Goal: Transaction & Acquisition: Purchase product/service

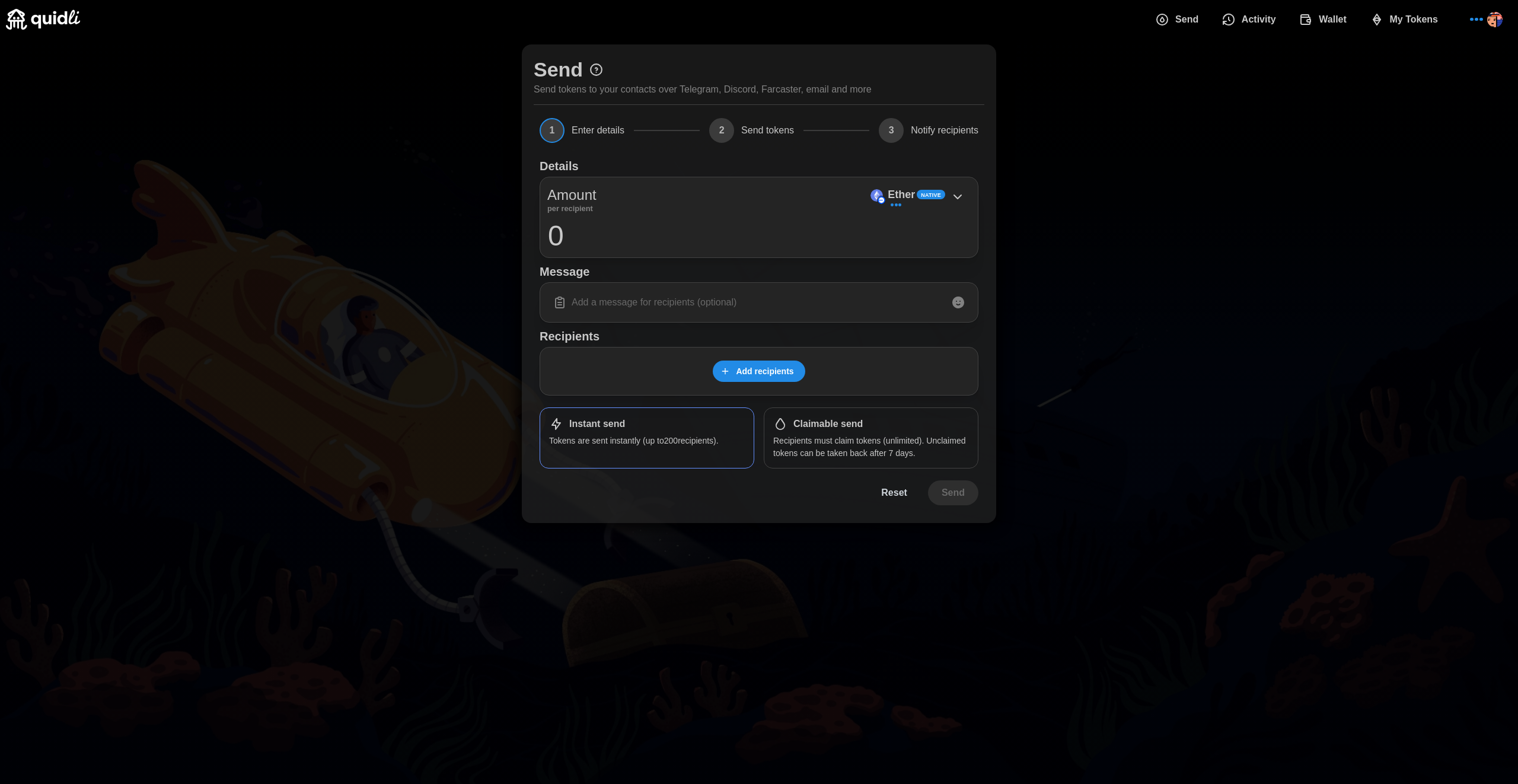
click at [753, 368] on span "Add recipients" at bounding box center [764, 371] width 57 height 20
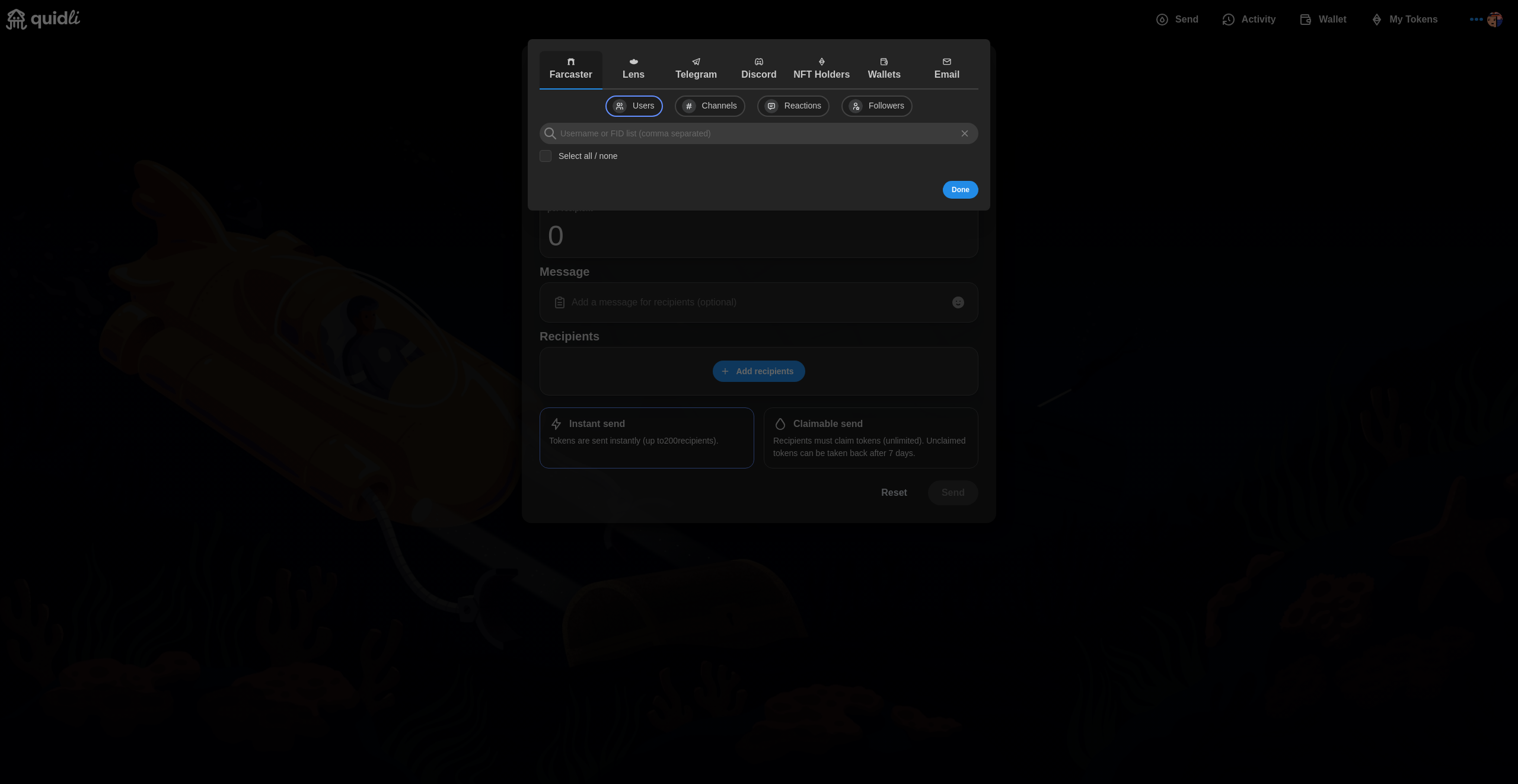
click at [755, 65] on icon "button" at bounding box center [759, 61] width 9 height 9
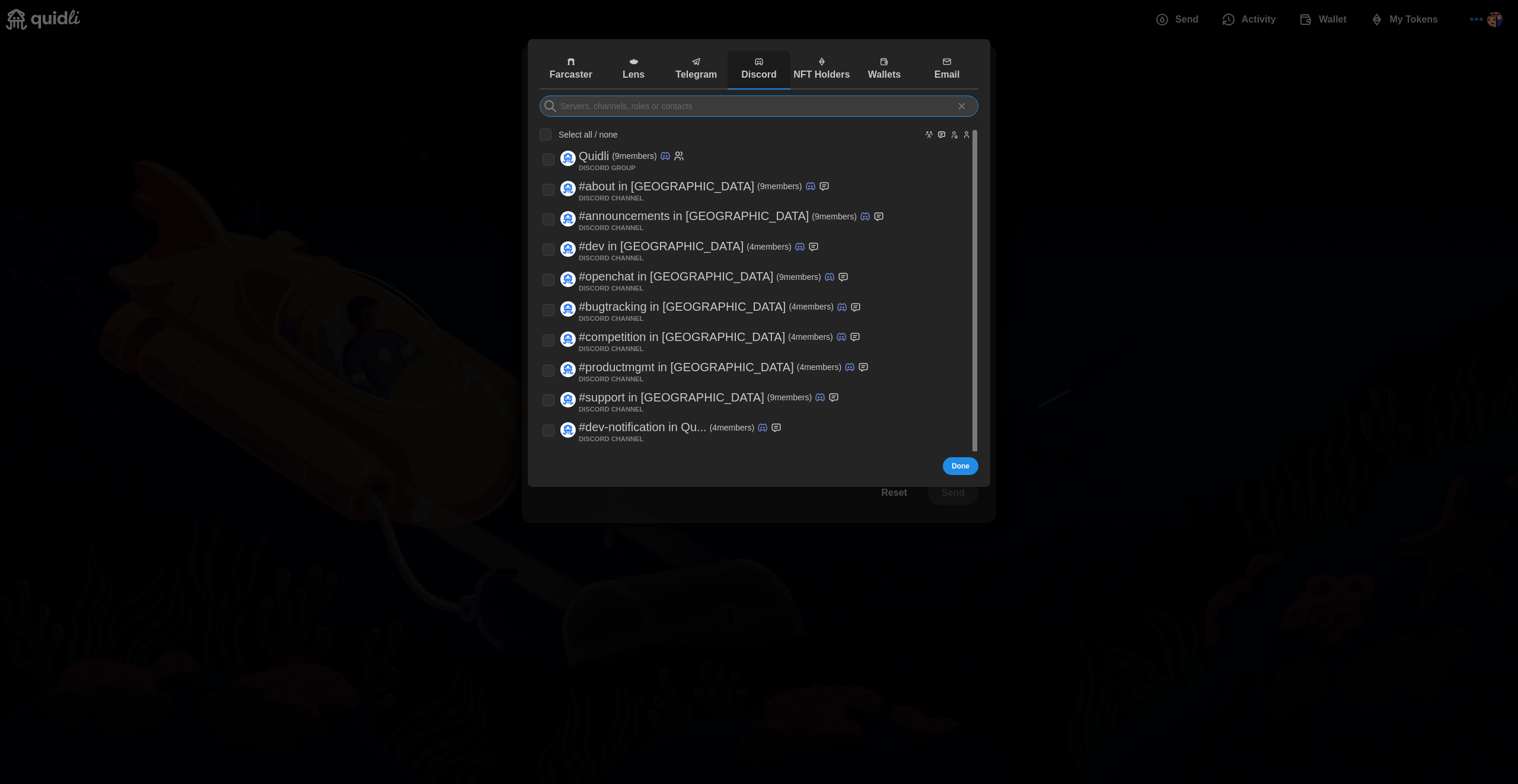
click at [761, 109] on input at bounding box center [759, 106] width 439 height 21
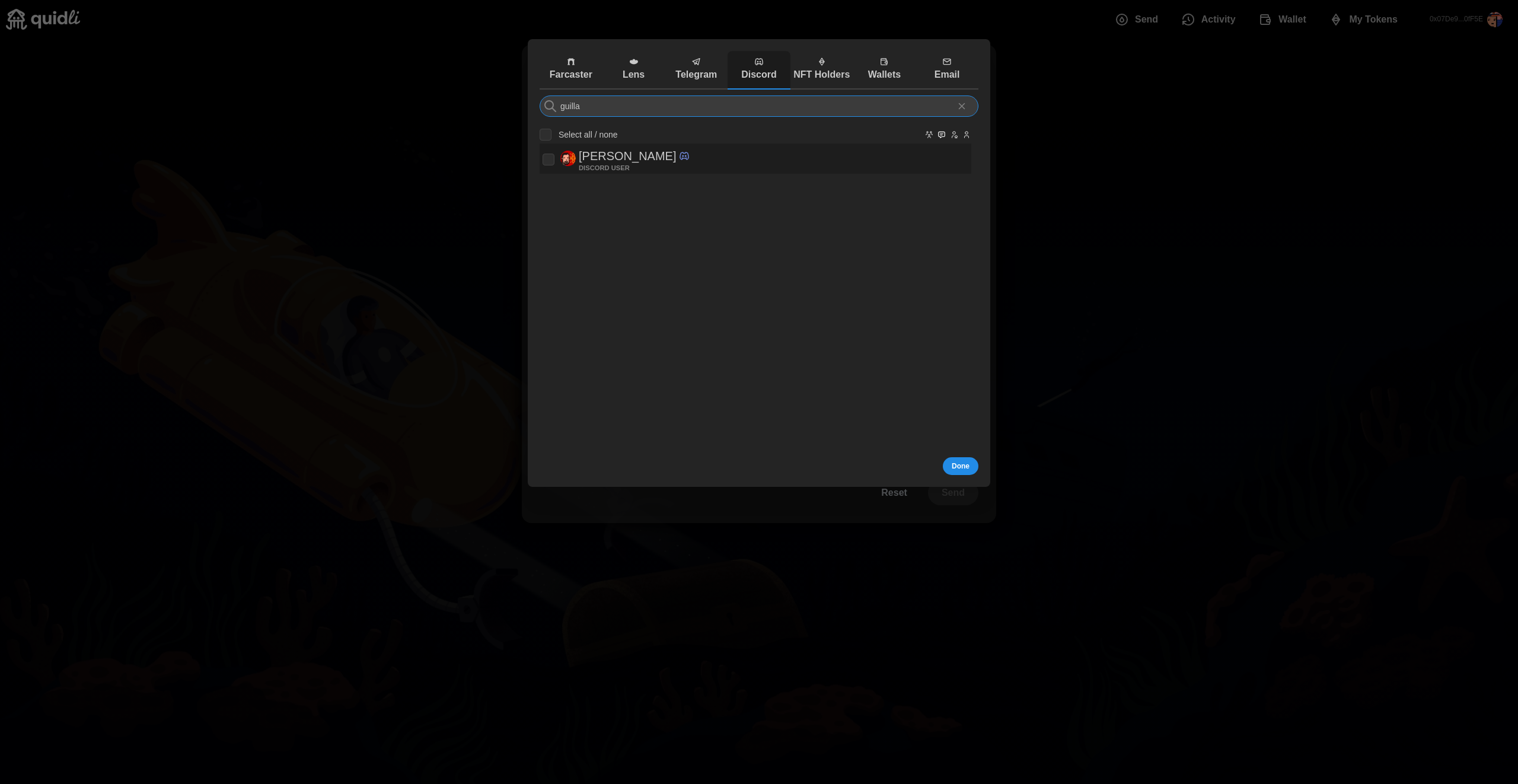
type input "guilla"
click at [706, 162] on div "[PERSON_NAME] DISCORD USER" at bounding box center [755, 158] width 426 height 24
checkbox input "true"
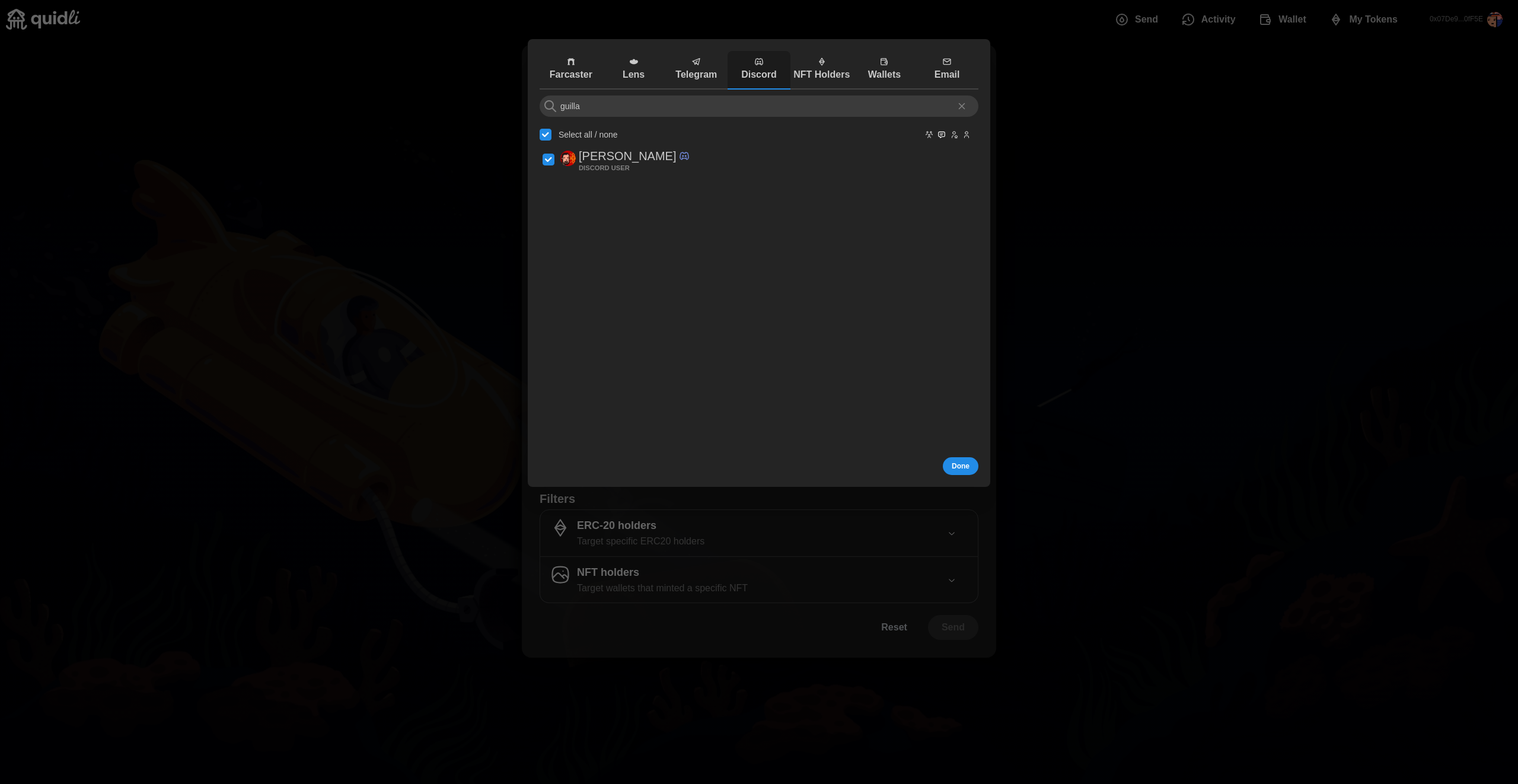
click at [965, 468] on span "Done" at bounding box center [960, 466] width 18 height 17
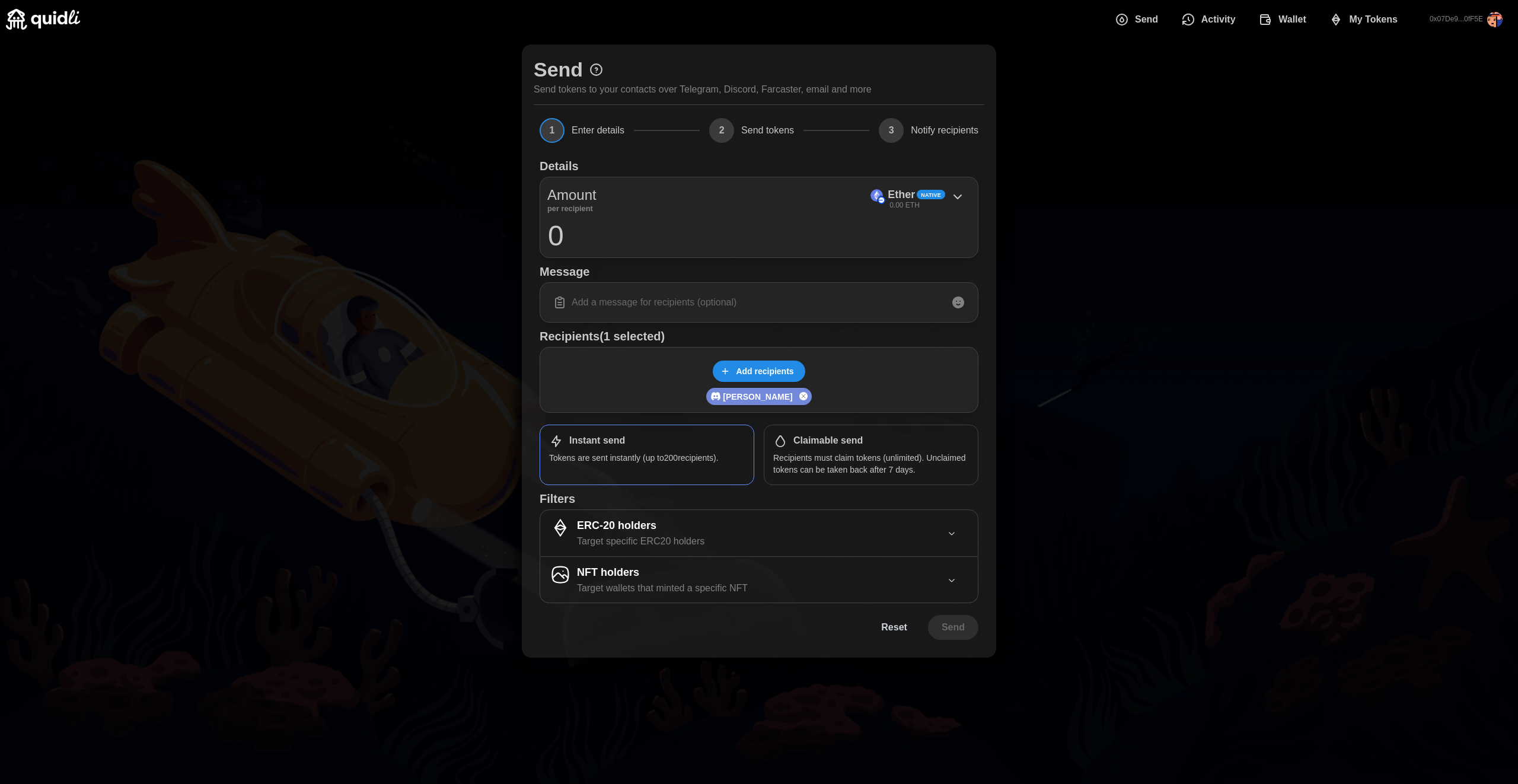
click at [663, 235] on input "0" at bounding box center [759, 235] width 423 height 30
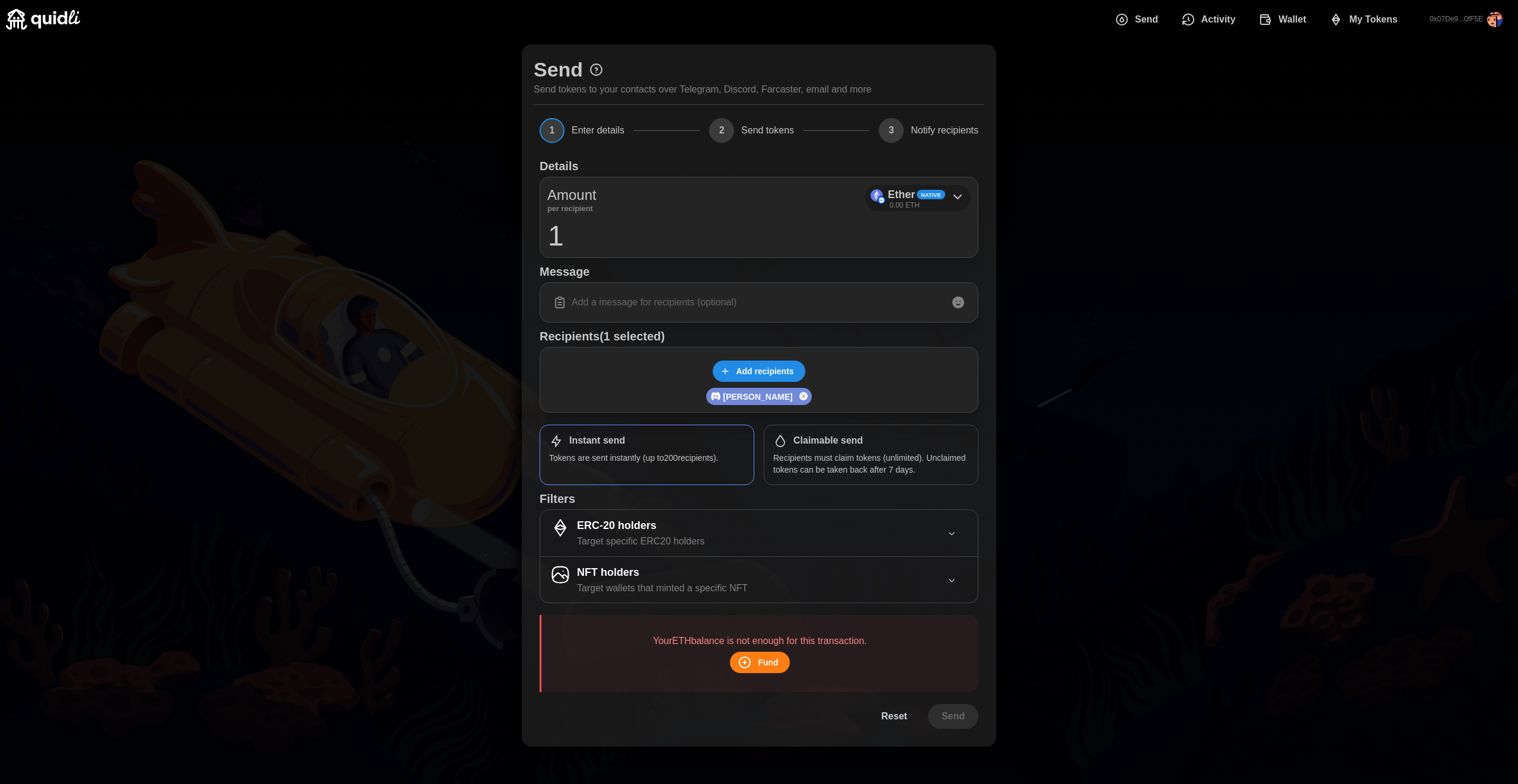
type input "1"
click at [929, 198] on span "Native" at bounding box center [931, 195] width 20 height 8
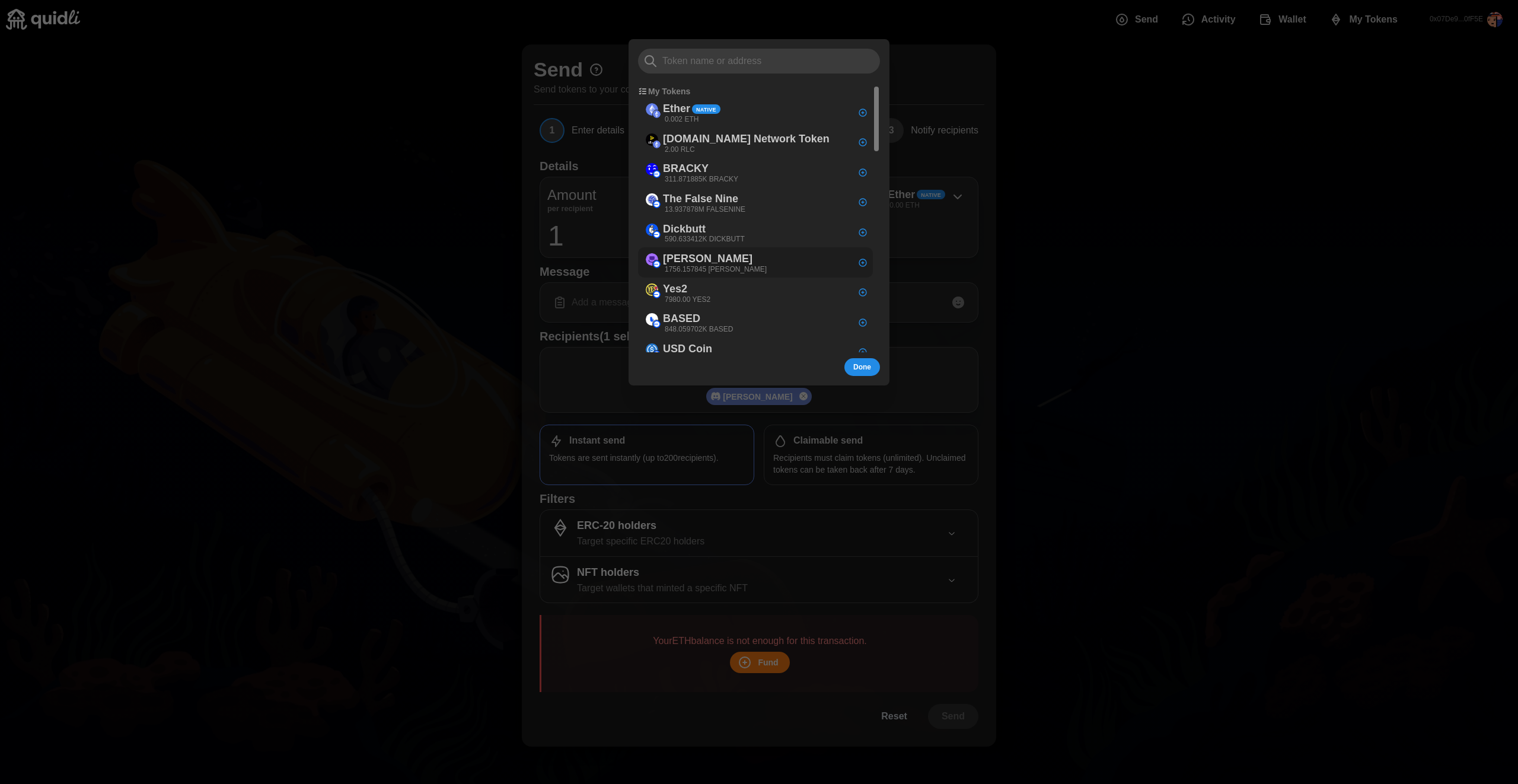
click at [734, 261] on div "[PERSON_NAME] 1756.157845 [PERSON_NAME]" at bounding box center [706, 263] width 133 height 27
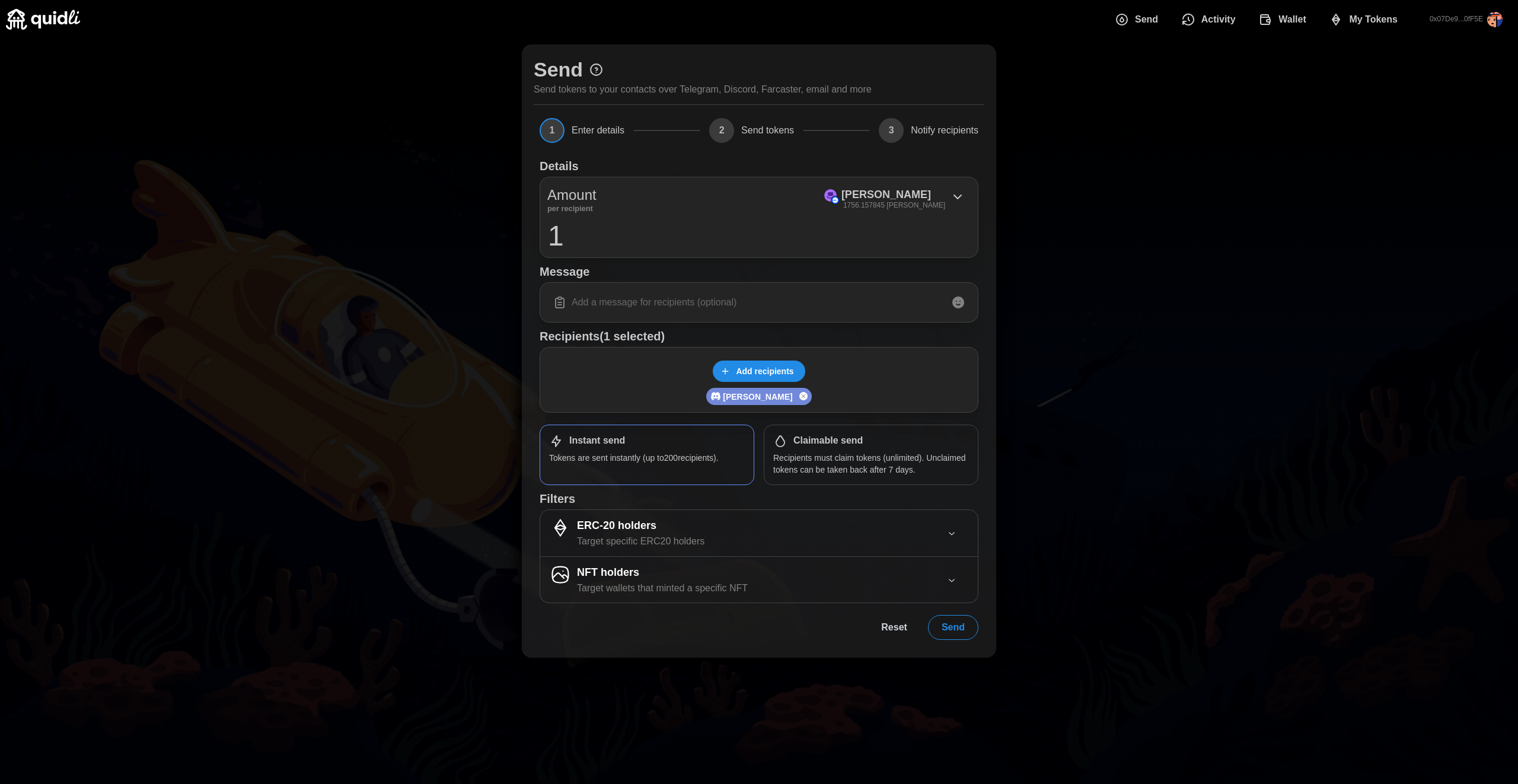
click at [687, 308] on input at bounding box center [759, 302] width 423 height 25
type input "regard"
click at [966, 197] on div "[PERSON_NAME] 1756.157845 [PERSON_NAME]" at bounding box center [894, 198] width 152 height 27
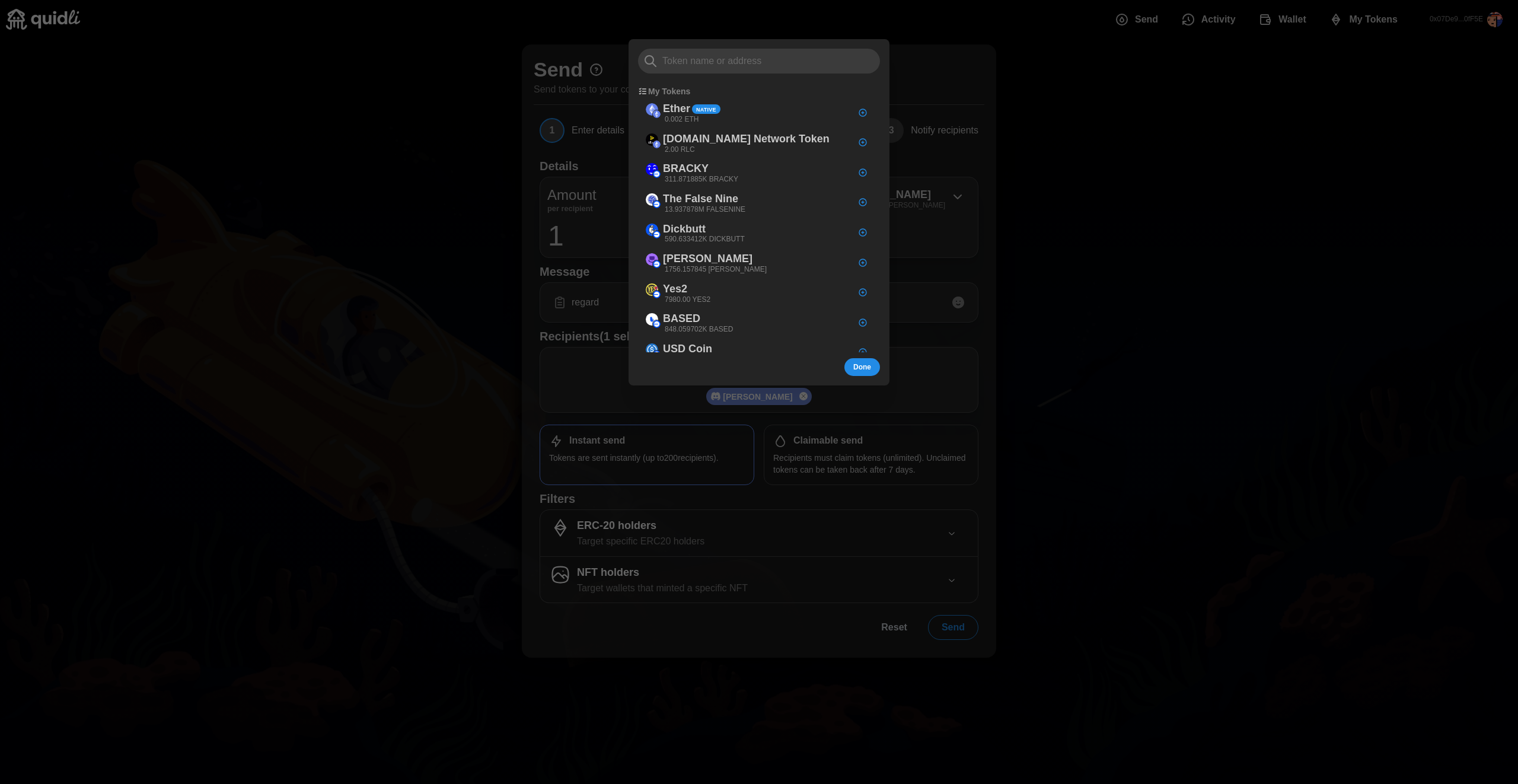
click at [1129, 270] on div at bounding box center [759, 392] width 1518 height 784
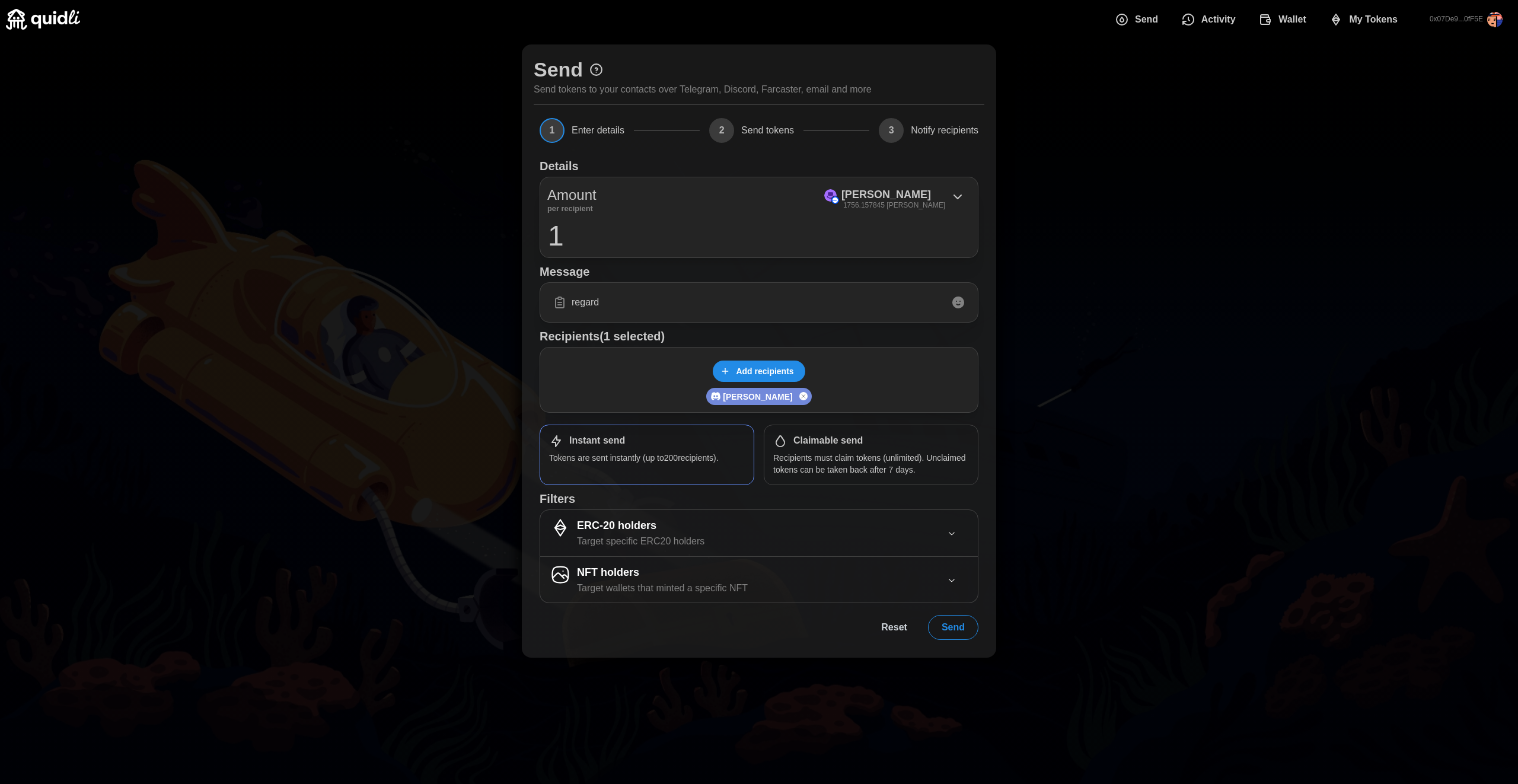
click at [1229, 270] on div "Send Send tokens to your contacts over Telegram, Discord, Farcaster, email and …" at bounding box center [759, 351] width 1518 height 625
click at [967, 632] on button "Send" at bounding box center [953, 627] width 50 height 25
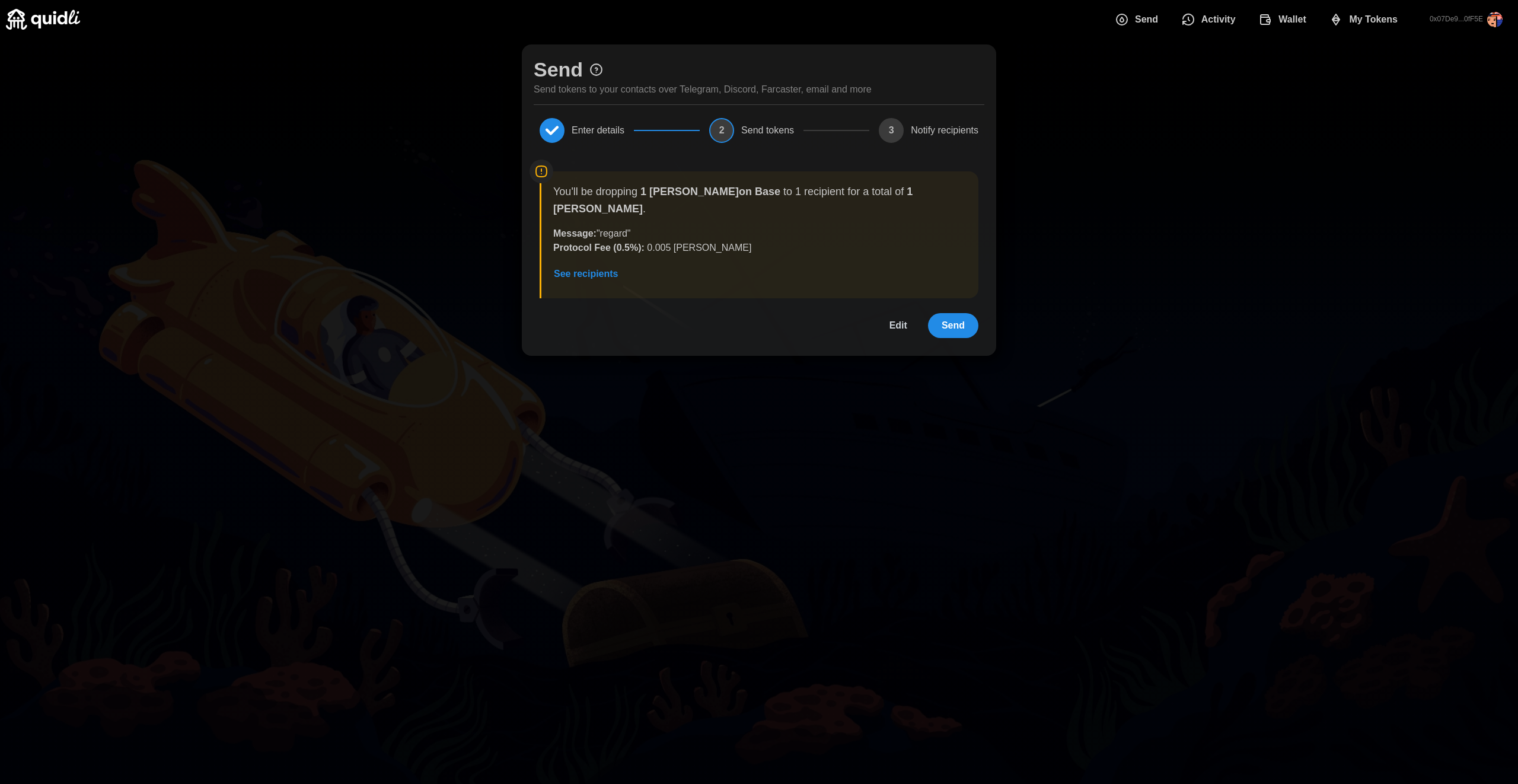
click at [944, 313] on span "Send" at bounding box center [953, 325] width 23 height 24
